Goal: Check status: Check status

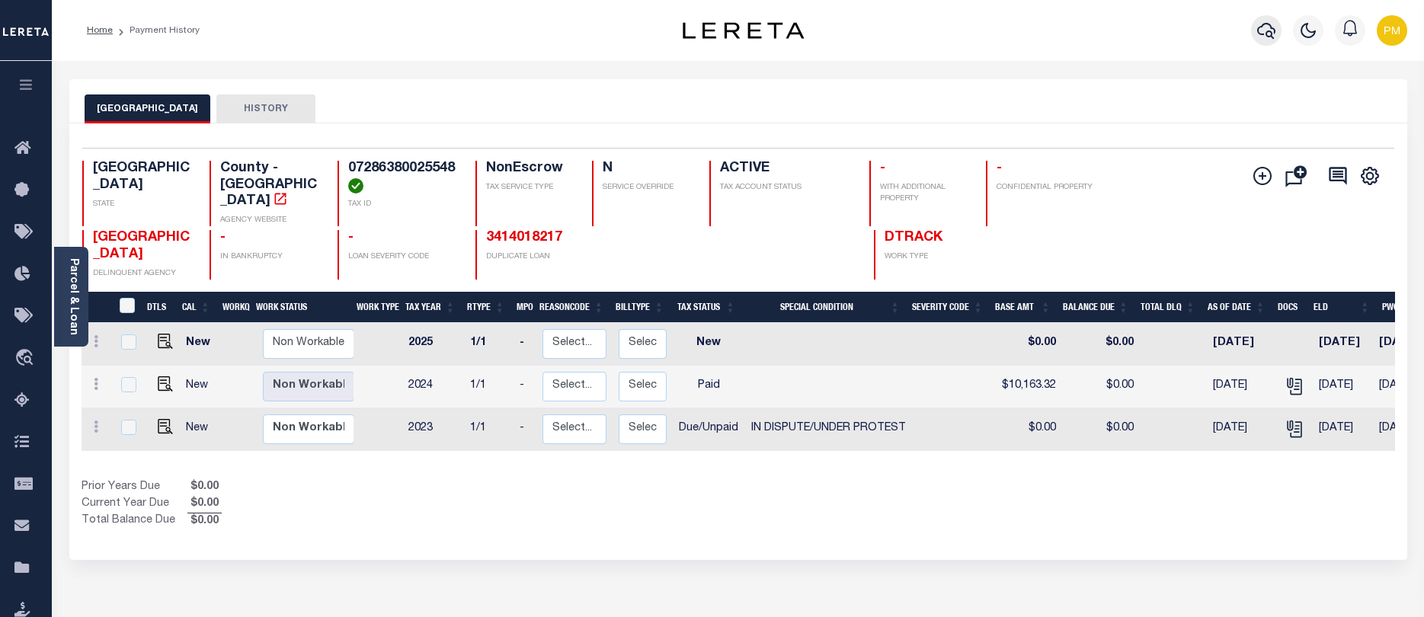
click at [1267, 37] on icon "button" at bounding box center [1266, 31] width 18 height 16
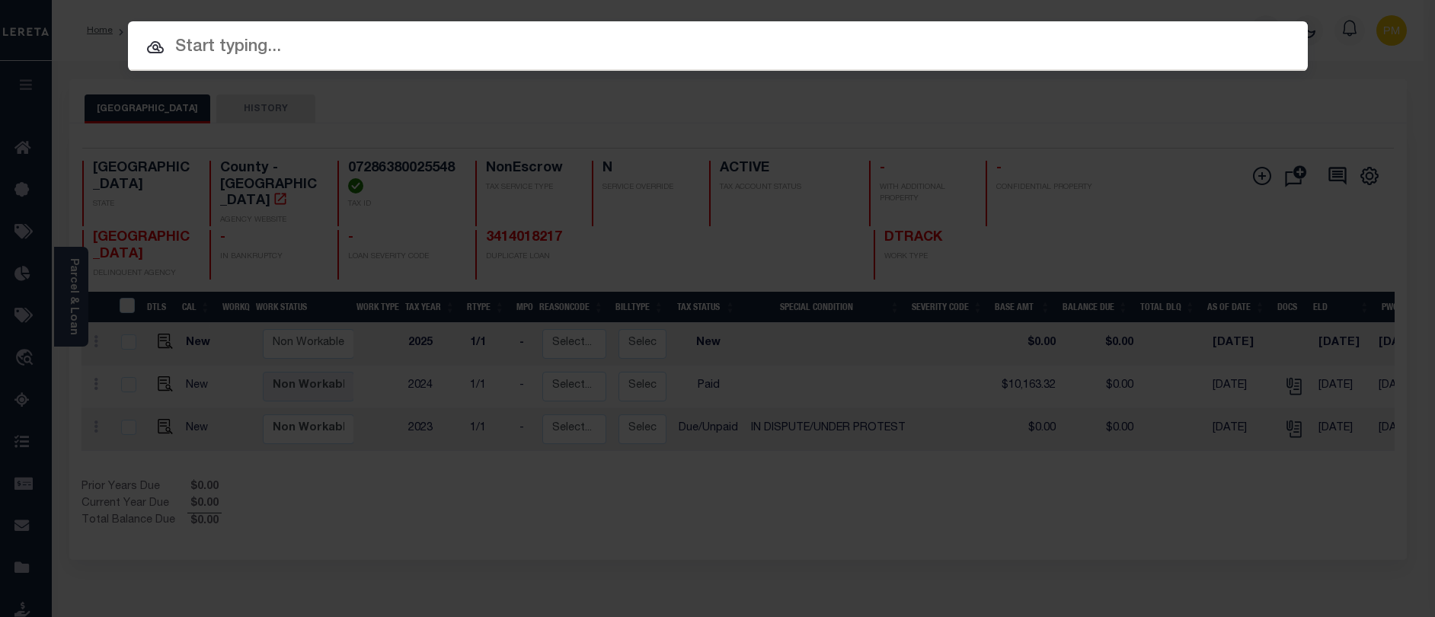
paste input "3709050377"
type input "3709050377"
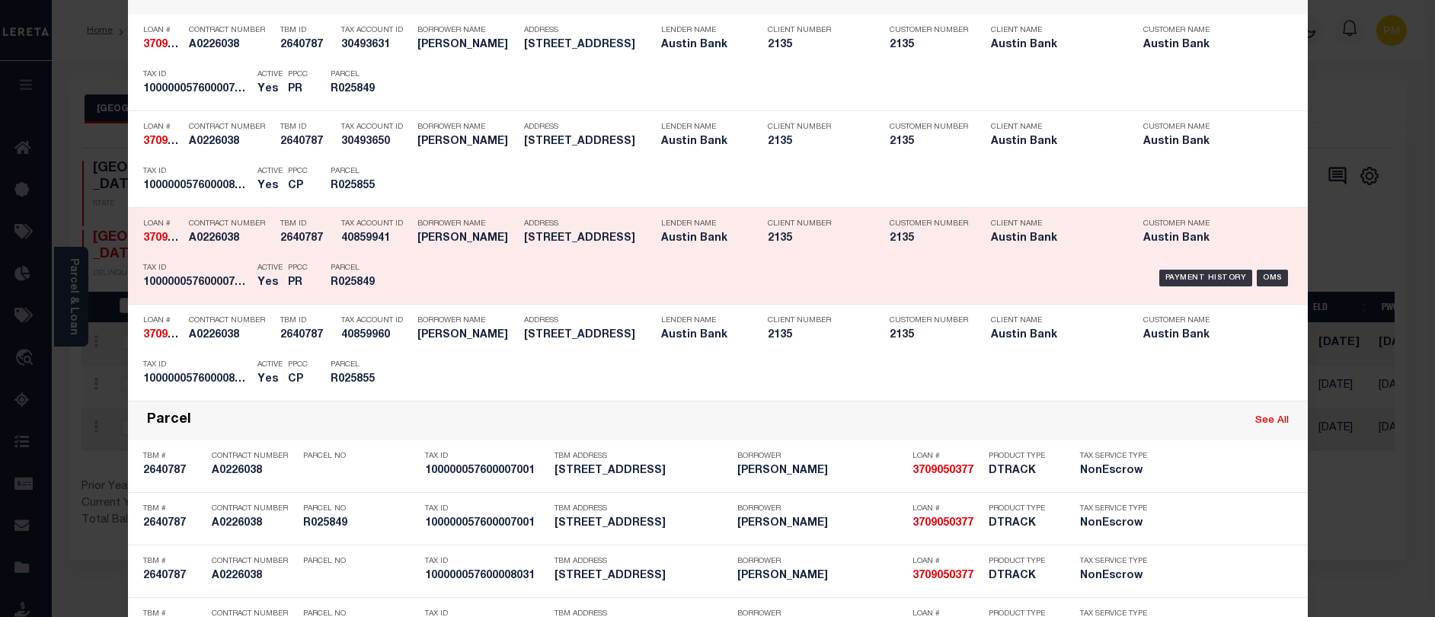
scroll to position [457, 0]
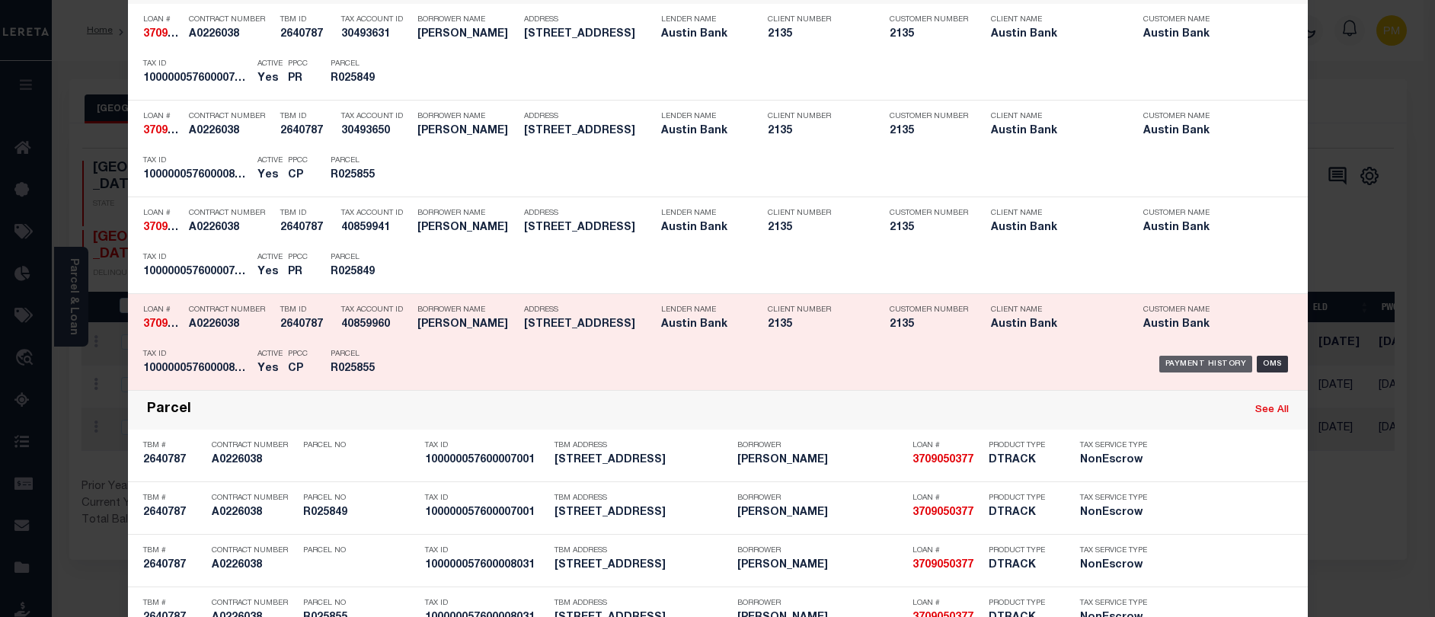
click at [1208, 366] on div "Payment History" at bounding box center [1207, 364] width 94 height 17
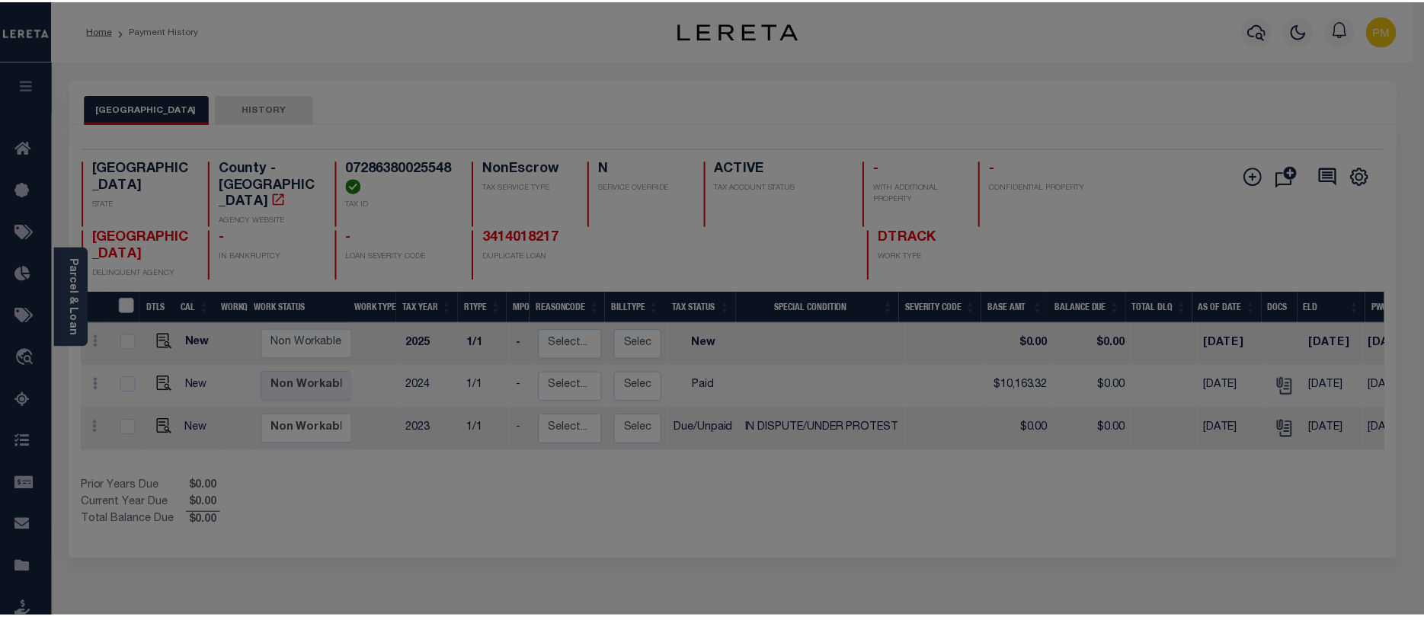
scroll to position [0, 0]
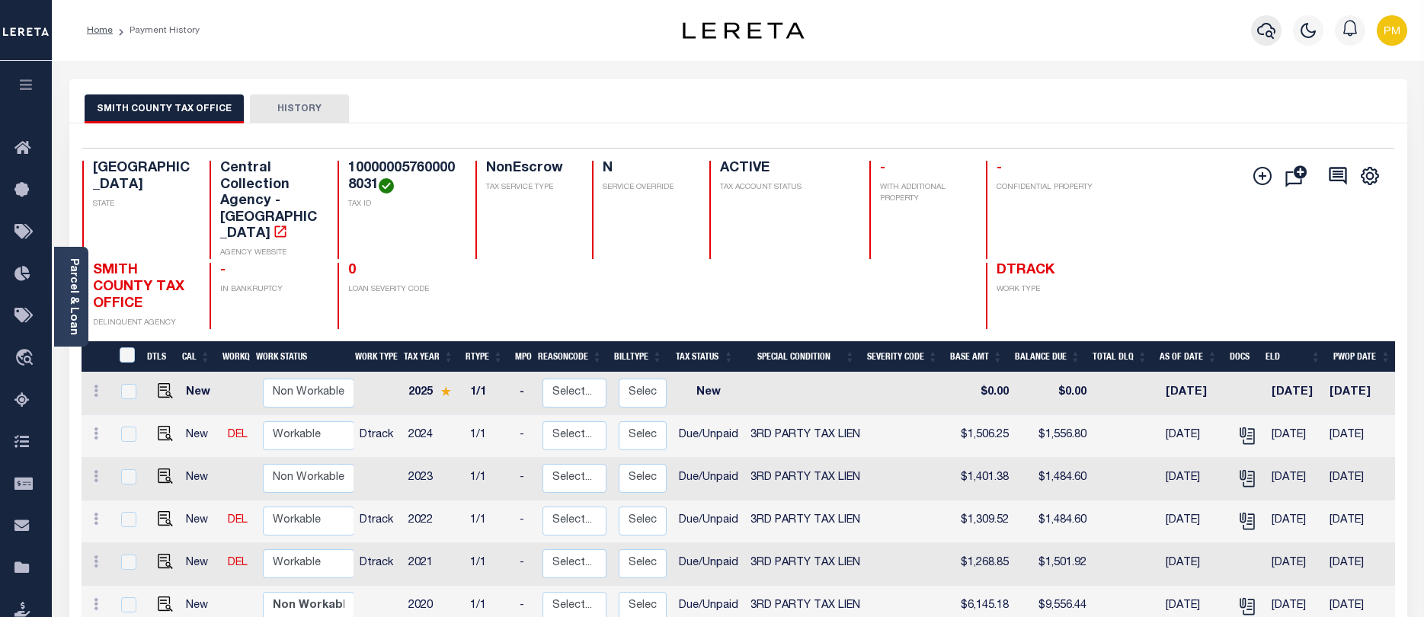
click at [1267, 30] on icon "button" at bounding box center [1266, 30] width 18 height 18
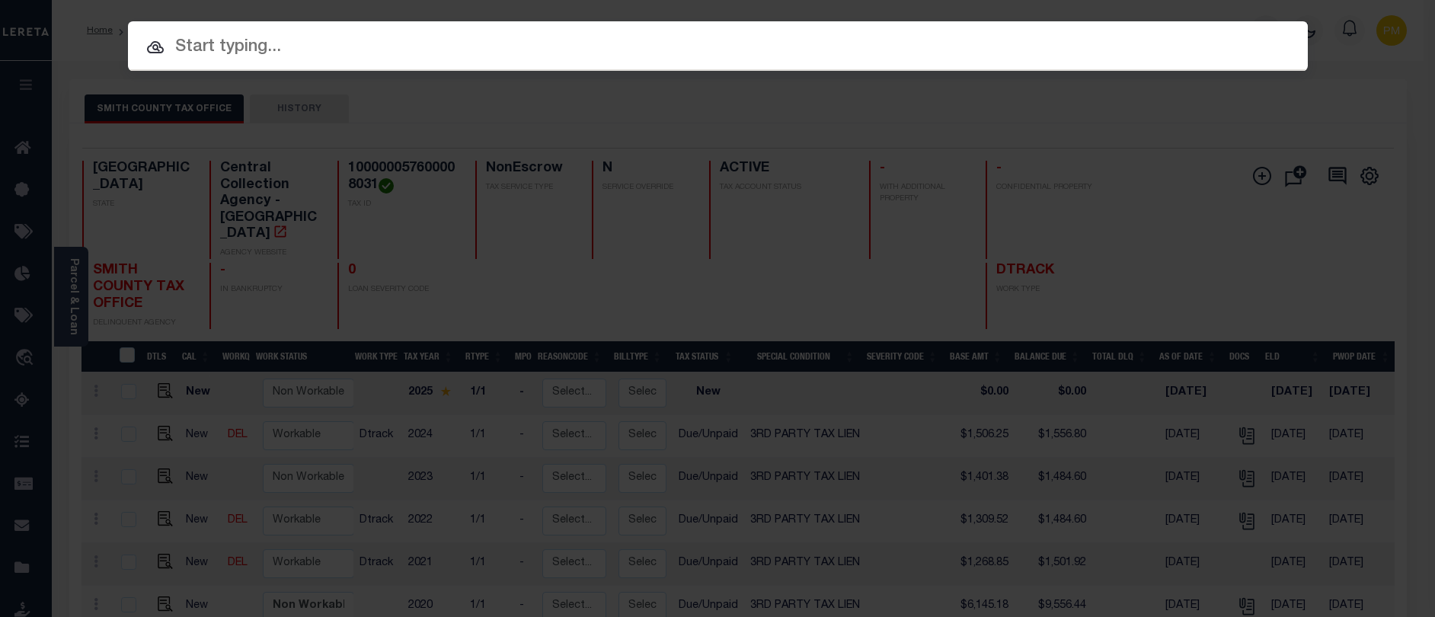
paste input "1708030321"
type input "1708030321"
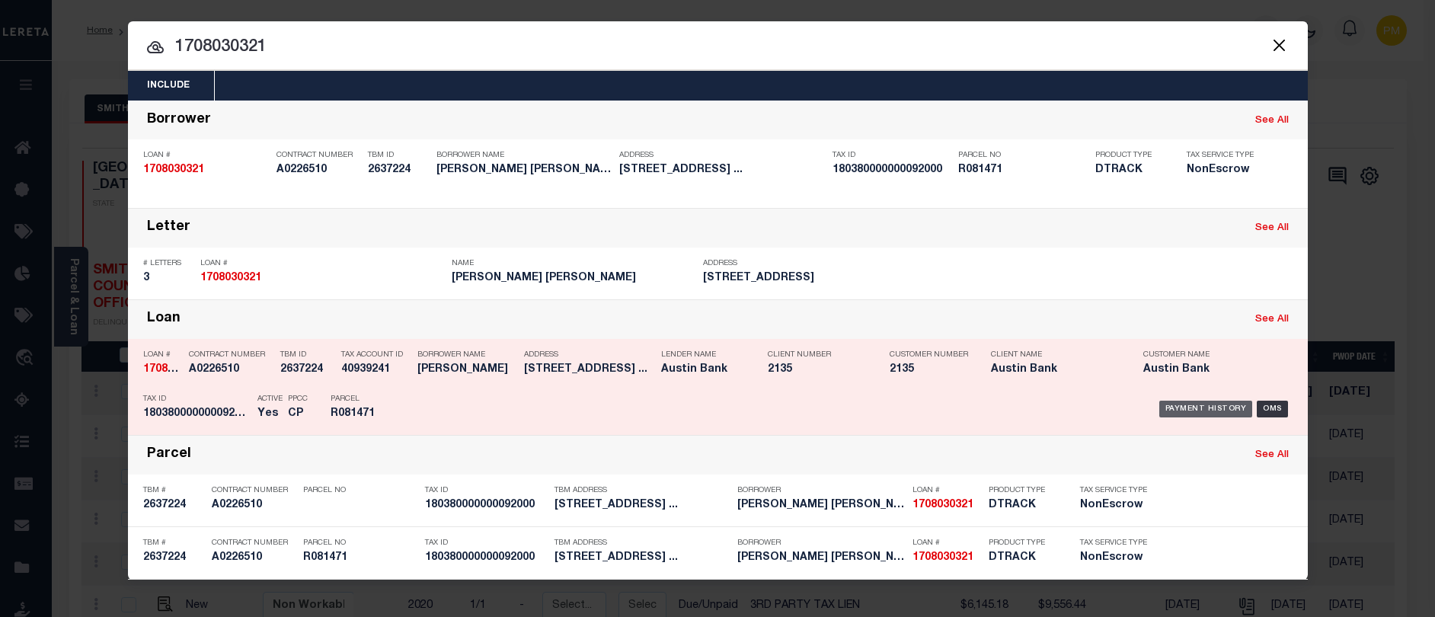
click at [1214, 410] on div "Payment History" at bounding box center [1207, 409] width 94 height 17
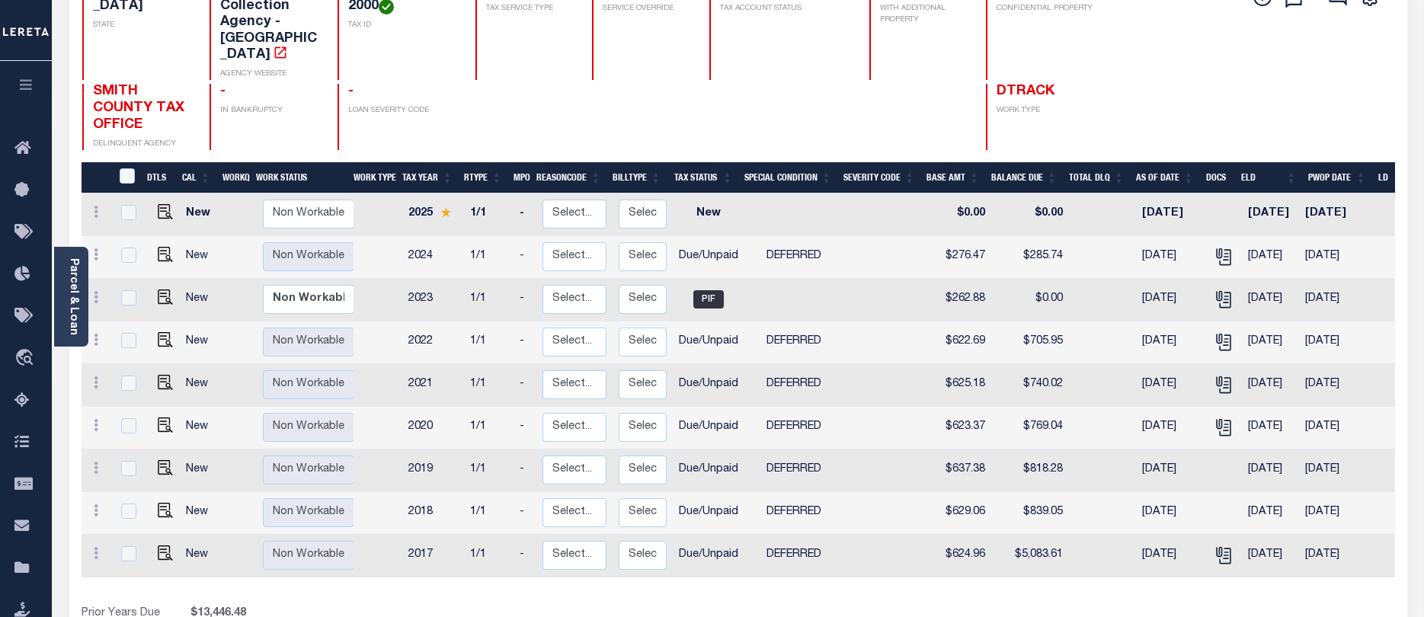
scroll to position [152, 0]
